Goal: Task Accomplishment & Management: Manage account settings

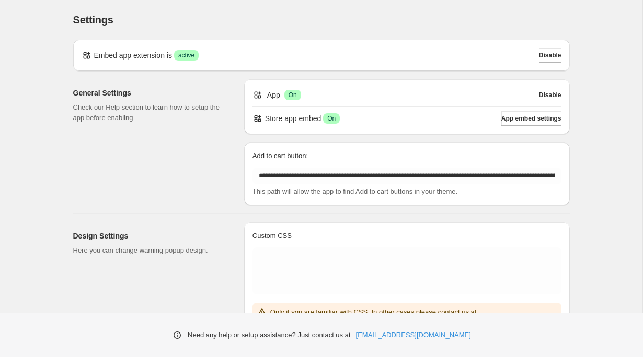
scroll to position [185, 0]
